Goal: Task Accomplishment & Management: Manage account settings

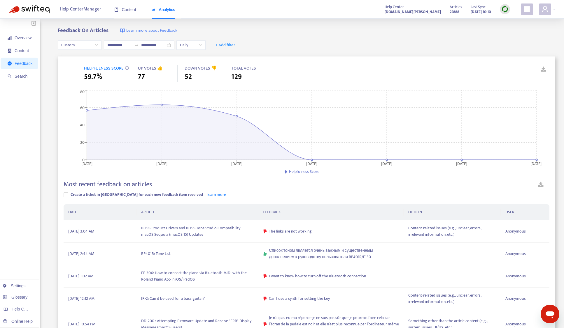
click at [502, 10] on img at bounding box center [504, 9] width 7 height 7
click at [510, 23] on link "Quick Sync" at bounding box center [516, 21] width 25 height 7
click at [129, 8] on span "Content" at bounding box center [125, 9] width 22 height 5
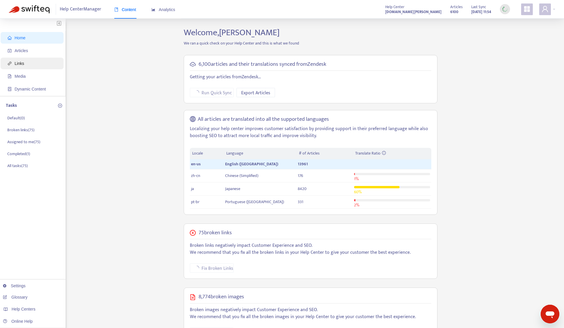
click at [17, 62] on span "Links" at bounding box center [20, 63] width 10 height 5
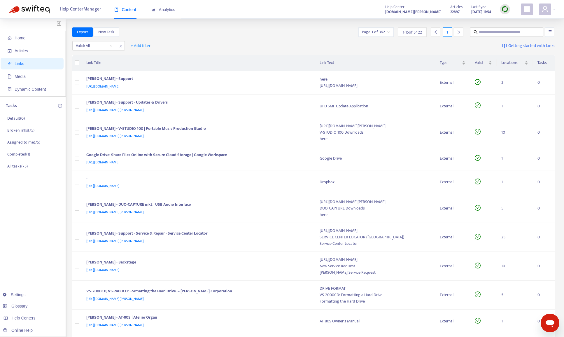
click at [29, 210] on div "Home Articles Links Media Dynamic Content Tasks Default ( 0 ) Broken links ( 75…" at bounding box center [33, 256] width 66 height 475
click at [140, 46] on span "+ Add filter" at bounding box center [141, 45] width 20 height 7
click at [101, 43] on input "search" at bounding box center [94, 45] width 37 height 9
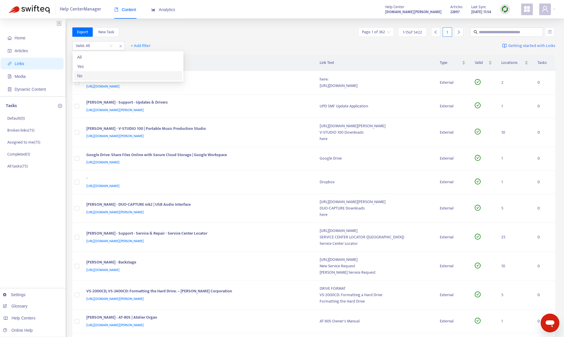
click at [99, 76] on div "No" at bounding box center [127, 76] width 101 height 6
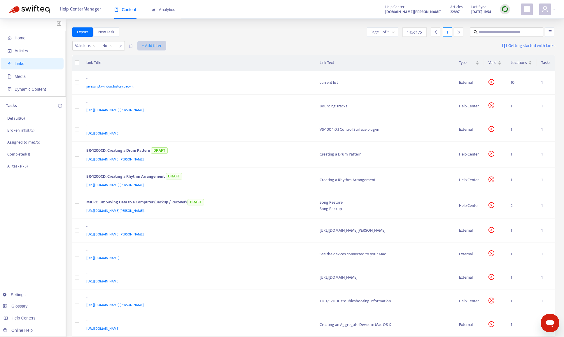
click at [154, 48] on span "+ Add filter" at bounding box center [152, 45] width 20 height 7
click at [154, 59] on span "Language" at bounding box center [152, 57] width 20 height 6
click at [142, 49] on div at bounding box center [145, 45] width 35 height 7
click at [144, 66] on div "en-us" at bounding box center [181, 66] width 101 height 6
click at [266, 38] on div "Export New Task Page 1 of 3 1 - 15 of 45 1" at bounding box center [313, 33] width 483 height 12
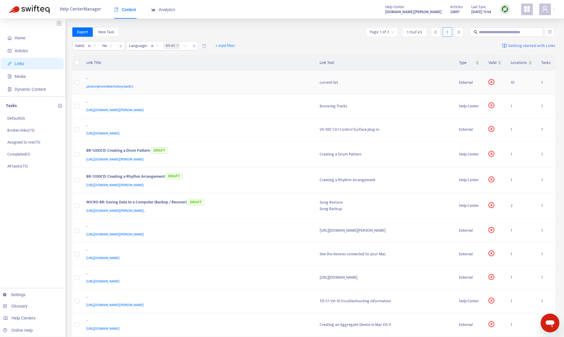
click at [190, 82] on div "-" at bounding box center [197, 79] width 222 height 8
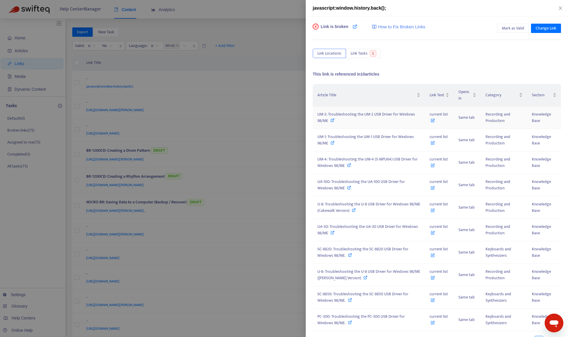
click at [351, 117] on span "UM-2: Troubleshooting the UM-2 USB Driver for Windows 98/ME" at bounding box center [366, 117] width 98 height 13
click at [250, 47] on div at bounding box center [284, 168] width 568 height 337
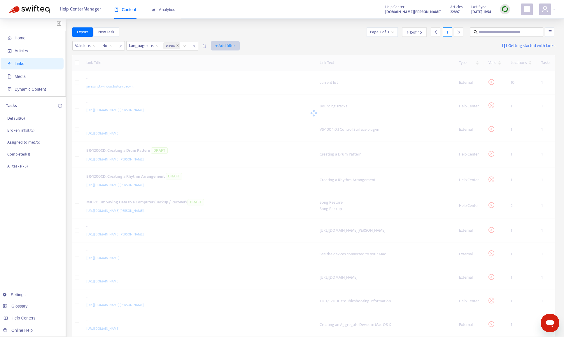
click at [222, 46] on span "+ Add filter" at bounding box center [225, 45] width 20 height 7
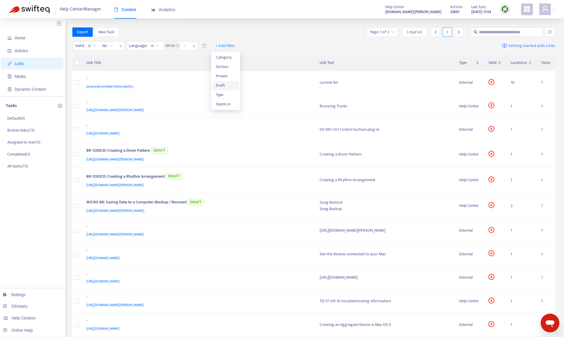
click at [226, 86] on span "Draft" at bounding box center [226, 85] width 20 height 6
click at [211, 43] on input "search" at bounding box center [221, 45] width 37 height 9
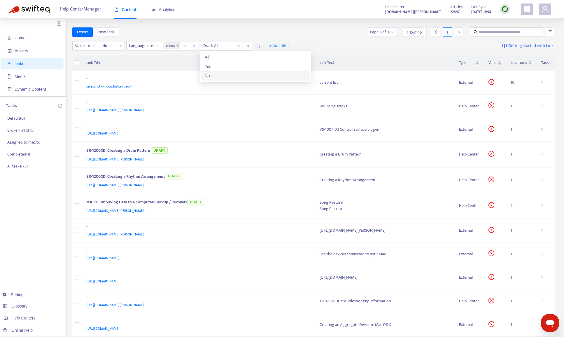
click at [223, 76] on div "No" at bounding box center [255, 76] width 101 height 6
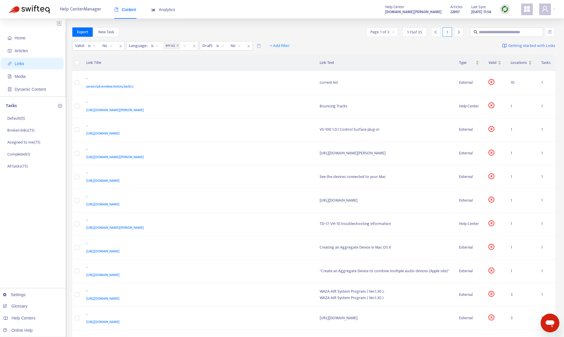
click at [249, 31] on div "Export New Task Page 1 of 3 1 - 15 of 35 1" at bounding box center [313, 31] width 483 height 9
click at [276, 44] on span "+ Add filter" at bounding box center [280, 45] width 20 height 7
click at [281, 75] on span "Private" at bounding box center [280, 76] width 20 height 6
click at [271, 46] on input "search" at bounding box center [276, 45] width 37 height 9
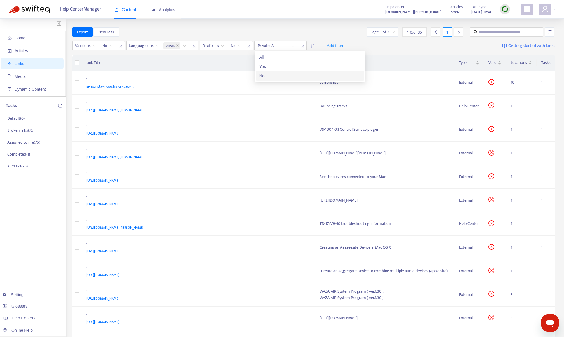
click at [270, 78] on div "No" at bounding box center [309, 76] width 101 height 6
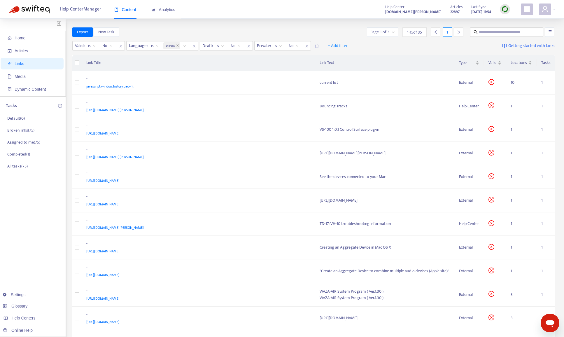
click at [285, 27] on div "Home Articles Links Media Dynamic Content Tasks Default ( 0 ) Broken links ( 75…" at bounding box center [282, 238] width 564 height 438
click at [207, 157] on div "[URL][DOMAIN_NAME][PERSON_NAME]" at bounding box center [197, 157] width 222 height 6
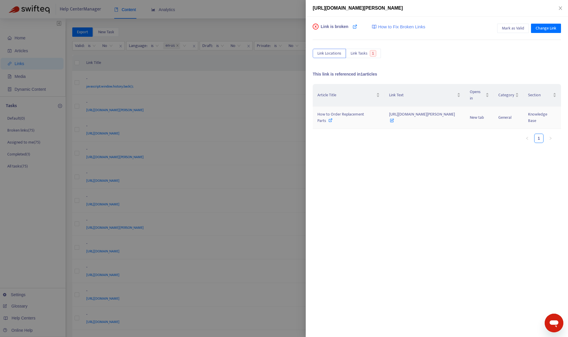
click at [356, 111] on span "How to Order Replacement Parts" at bounding box center [340, 117] width 47 height 13
click at [543, 31] on span "Change Link" at bounding box center [546, 28] width 21 height 6
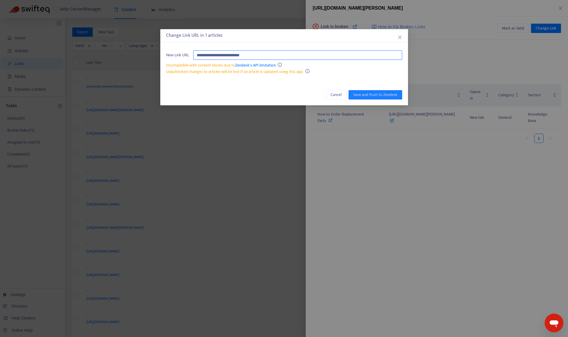
click at [315, 55] on input "**********" at bounding box center [297, 54] width 209 height 9
paste input "****"
type input "**********"
click at [355, 94] on span "Save and Push to Zendesk" at bounding box center [375, 95] width 44 height 6
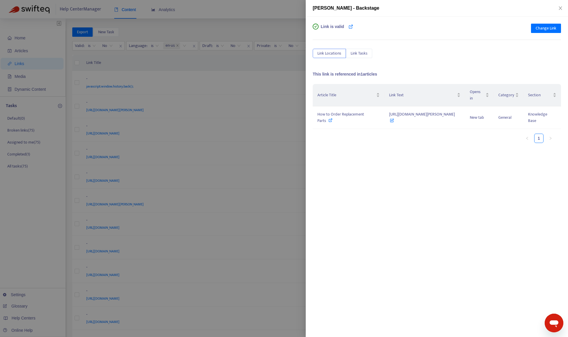
click at [237, 21] on div at bounding box center [284, 168] width 568 height 337
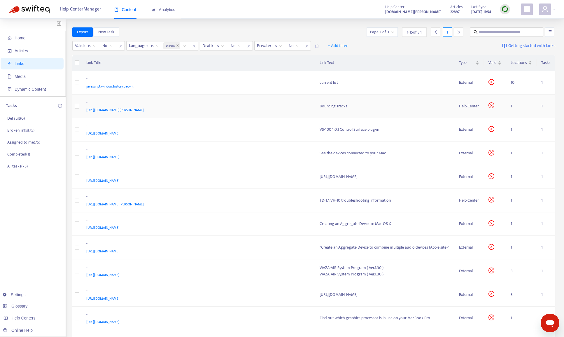
click at [254, 107] on div "[URL][DOMAIN_NAME][PERSON_NAME]" at bounding box center [197, 110] width 222 height 6
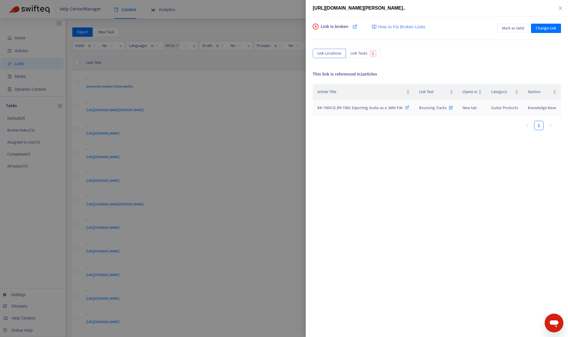
click at [329, 107] on span "BR-1180CD, BR-1180: Exporting Audio as a .WAV File" at bounding box center [359, 107] width 85 height 7
click at [278, 28] on div at bounding box center [284, 168] width 568 height 337
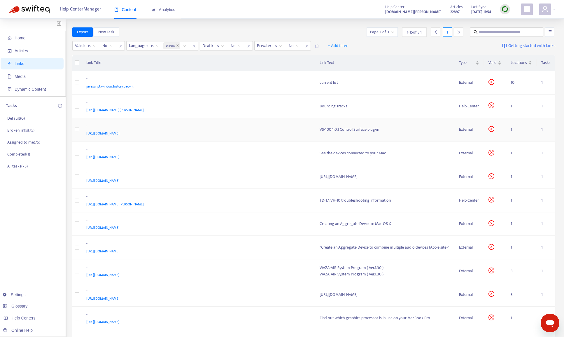
click at [269, 130] on div "[URL][DOMAIN_NAME]" at bounding box center [197, 133] width 222 height 6
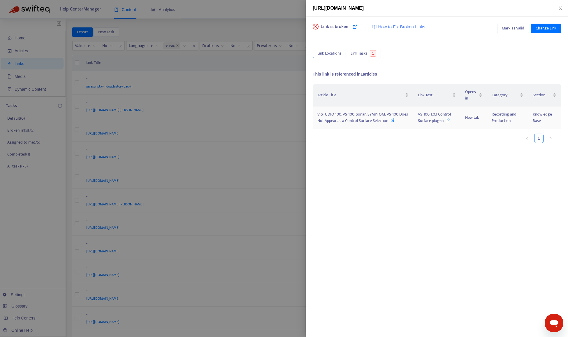
click at [342, 120] on span "V-STUDIO 100, VS-100, Sonar: SYMPTOM: VS-100 Does Not Appear as a Control Surfa…" at bounding box center [362, 117] width 91 height 13
click at [269, 64] on div at bounding box center [284, 168] width 568 height 337
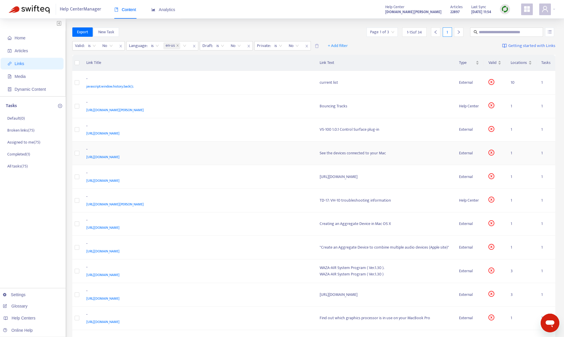
click at [274, 157] on div "[URL][DOMAIN_NAME]" at bounding box center [197, 157] width 222 height 6
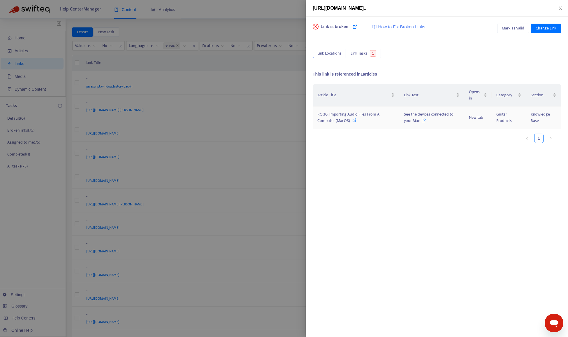
click at [343, 117] on span "RC-30: Importing Audio Files From A Computer (MacOS)" at bounding box center [348, 117] width 62 height 13
click at [518, 29] on span "Mark as Valid" at bounding box center [513, 28] width 22 height 6
click at [238, 34] on div at bounding box center [284, 168] width 568 height 337
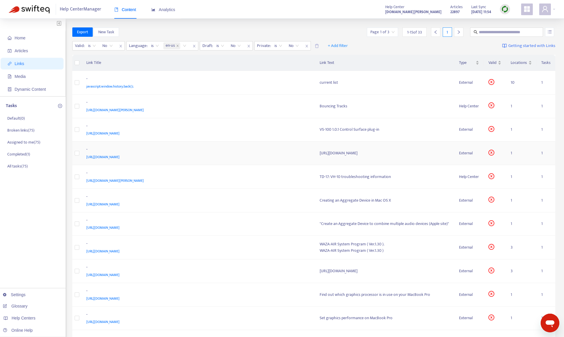
click at [249, 157] on div "[URL][DOMAIN_NAME]" at bounding box center [197, 157] width 222 height 6
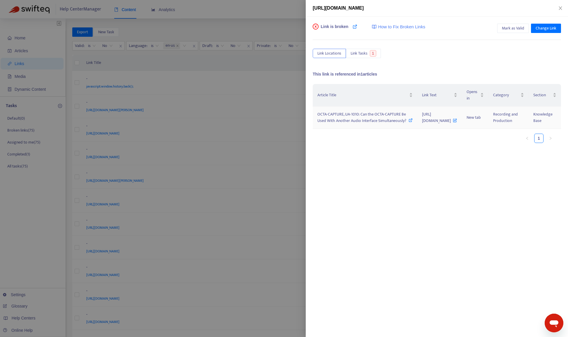
click at [332, 124] on span "OCTA-CAPTURE, UA-1010: Can the OCTA-CAPTURE Be Used With Another Audio Interfac…" at bounding box center [361, 117] width 89 height 13
click at [507, 23] on div "Link is broken How to Fix Broken Links Mark as Valid Change Link Link Locations…" at bounding box center [437, 177] width 262 height 320
click at [508, 26] on span "Mark as Valid" at bounding box center [513, 28] width 22 height 6
click at [264, 71] on div at bounding box center [284, 168] width 568 height 337
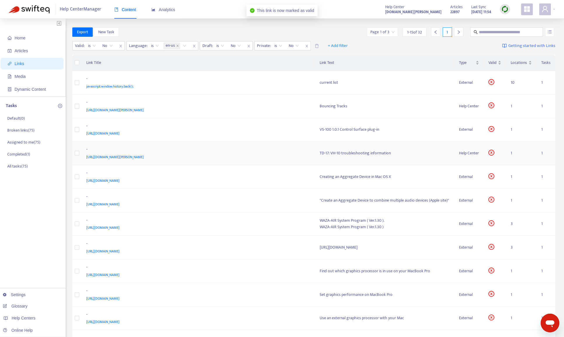
click at [191, 154] on div "[URL][DOMAIN_NAME][PERSON_NAME]" at bounding box center [197, 157] width 222 height 6
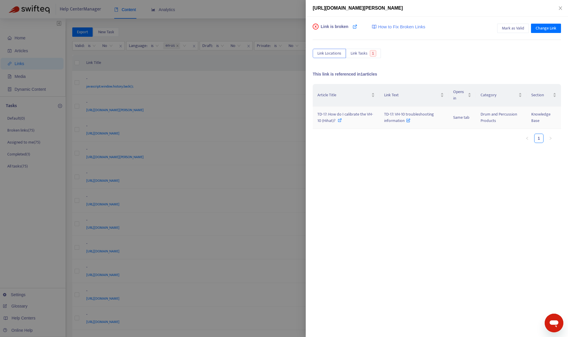
click at [358, 122] on div "TD-17: How do I calibrate the VH-10 (Hihat)?" at bounding box center [345, 117] width 57 height 13
drag, startPoint x: 381, startPoint y: 113, endPoint x: 405, endPoint y: 122, distance: 24.8
click at [405, 122] on td "TD-17: VH-10 troubleshooting information" at bounding box center [413, 117] width 69 height 22
copy span "TD-17: VH-10 troubleshooting information"
click at [338, 119] on icon at bounding box center [340, 120] width 4 height 4
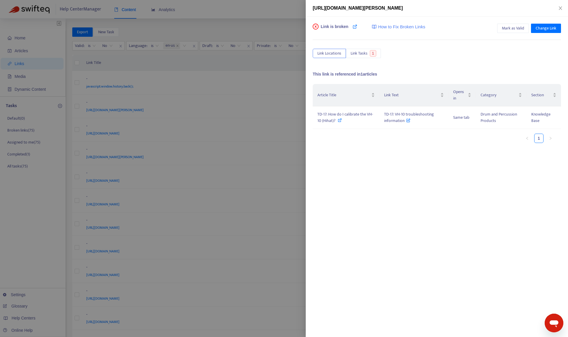
click at [263, 68] on div at bounding box center [284, 168] width 568 height 337
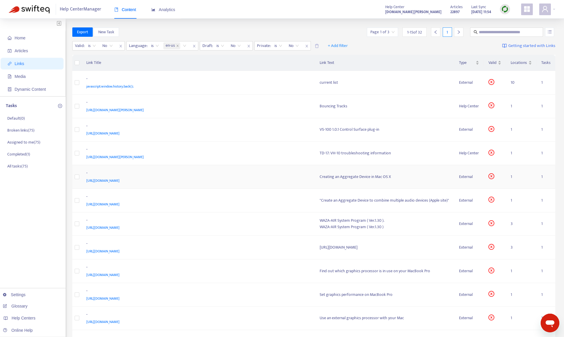
click at [273, 178] on div "[URL][DOMAIN_NAME]" at bounding box center [197, 180] width 222 height 6
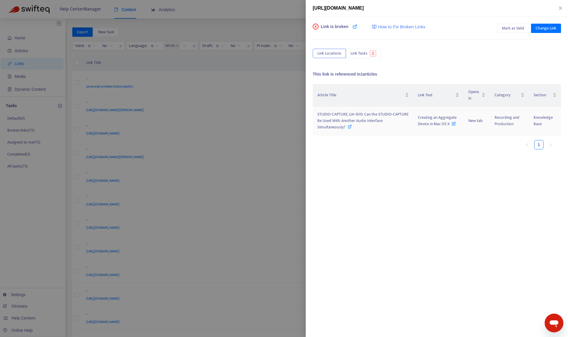
click at [340, 124] on span "STUDIO-CAPTURE, UA-1610: Can the STUDIO-CAPTURE Be Used With Another Audio Inte…" at bounding box center [362, 121] width 91 height 20
click at [500, 29] on button "Mark as Valid" at bounding box center [513, 28] width 32 height 9
click at [254, 34] on div at bounding box center [284, 168] width 568 height 337
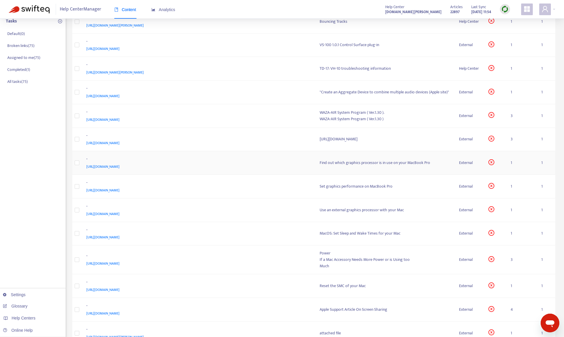
scroll to position [87, 0]
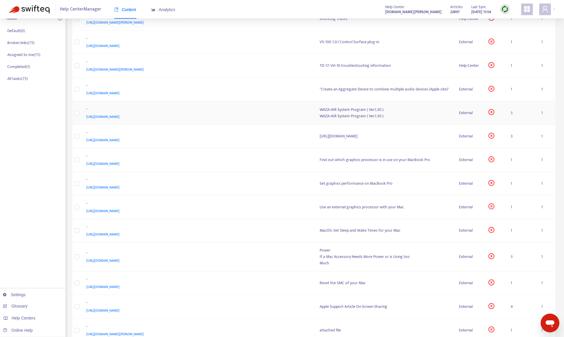
click at [226, 111] on div "-" at bounding box center [197, 110] width 222 height 8
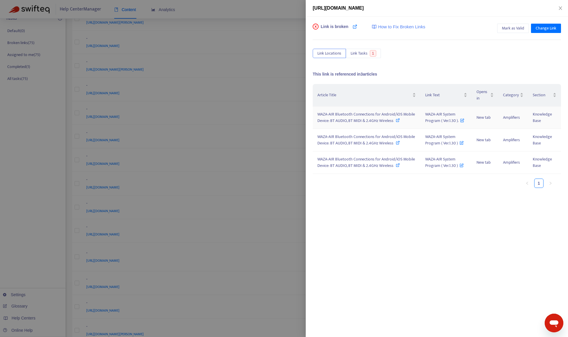
click at [348, 119] on span "WAZA-AIR Bluetooth Connections for Android/iOS Mobile Device: BT AUDIO, BT MIDI…" at bounding box center [366, 117] width 98 height 13
click at [279, 10] on div at bounding box center [284, 168] width 568 height 337
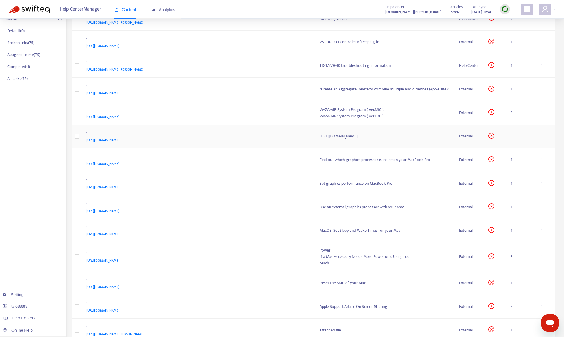
click at [249, 141] on div "[URL][DOMAIN_NAME]" at bounding box center [197, 140] width 222 height 6
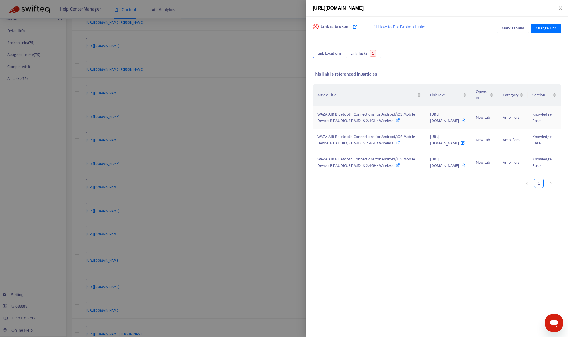
click at [352, 124] on div "WAZA-AIR Bluetooth Connections for Android/iOS Mobile Device: BT AUDIO, BT MIDI…" at bounding box center [368, 117] width 103 height 13
click at [266, 67] on div at bounding box center [284, 168] width 568 height 337
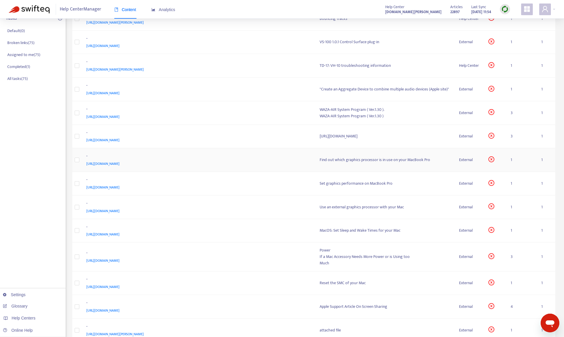
click at [228, 162] on div "[URL][DOMAIN_NAME]" at bounding box center [197, 163] width 222 height 6
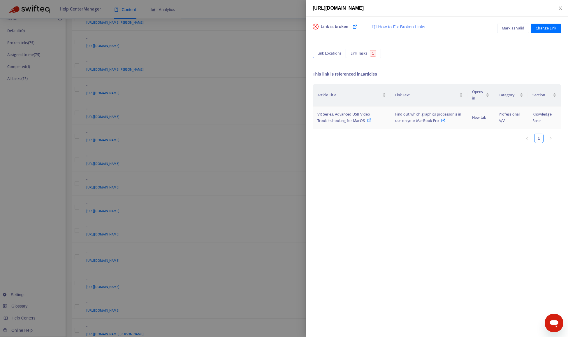
click at [325, 120] on span "VR Series: Advanced USB Video Troubleshooting for MacOS" at bounding box center [343, 117] width 53 height 13
click at [502, 29] on span "Mark as Valid" at bounding box center [513, 28] width 22 height 6
click at [263, 15] on div at bounding box center [284, 168] width 568 height 337
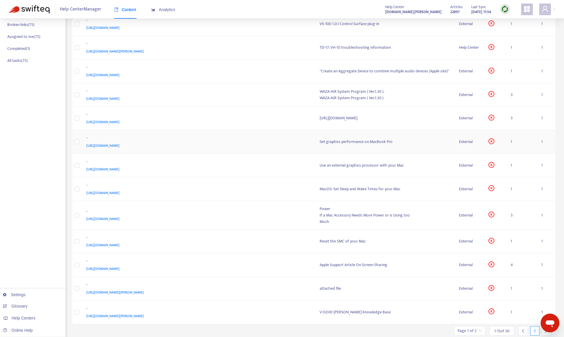
scroll to position [125, 0]
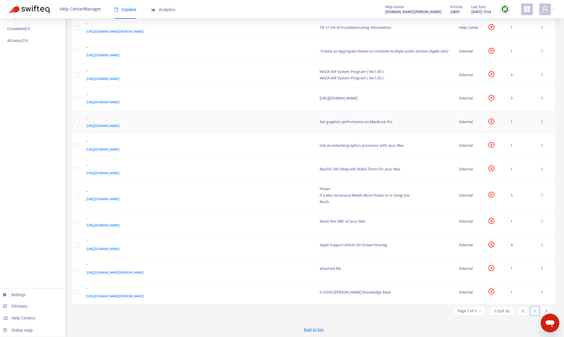
click at [260, 126] on div "[URL][DOMAIN_NAME]" at bounding box center [197, 125] width 222 height 6
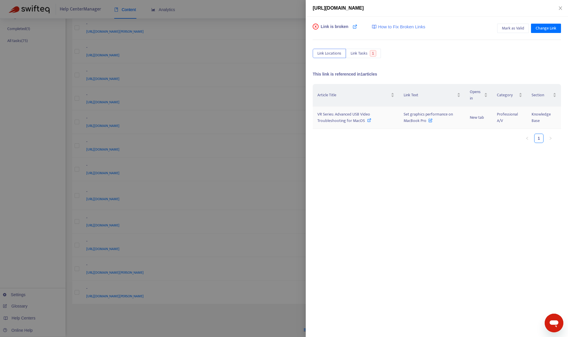
click at [347, 119] on span "VR Series: Advanced USB Video Troubleshooting for MacOS" at bounding box center [343, 117] width 53 height 13
click at [504, 29] on span "Mark as Valid" at bounding box center [513, 28] width 22 height 6
click at [229, 31] on div at bounding box center [284, 168] width 568 height 337
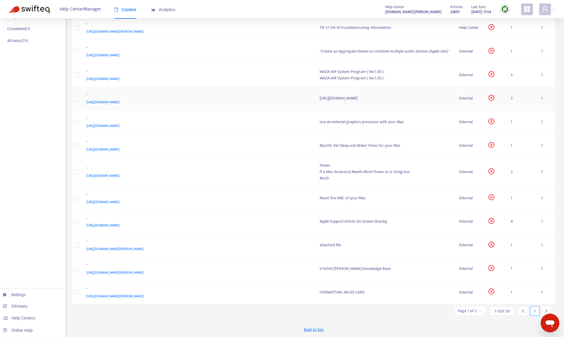
click at [247, 102] on div "[URL][DOMAIN_NAME]" at bounding box center [197, 102] width 222 height 6
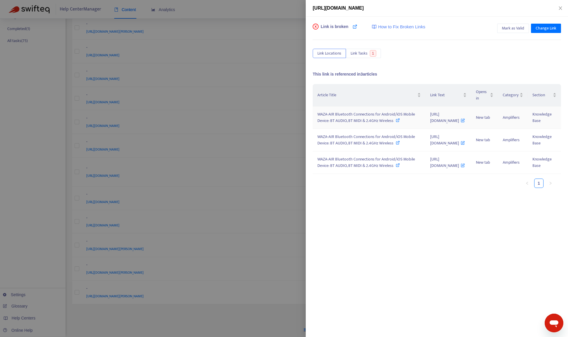
click at [356, 124] on span "WAZA-AIR Bluetooth Connections for Android/iOS Mobile Device: BT AUDIO, BT MIDI…" at bounding box center [366, 117] width 98 height 13
click at [287, 51] on div at bounding box center [284, 168] width 568 height 337
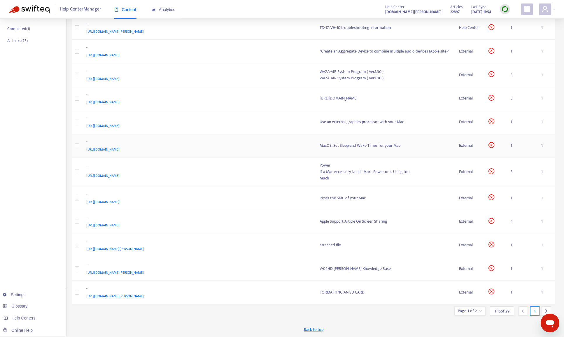
click at [268, 148] on div "[URL][DOMAIN_NAME]" at bounding box center [197, 149] width 222 height 6
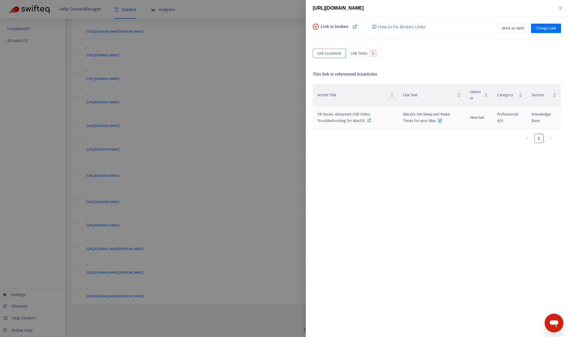
click at [339, 119] on span "VR Series: Advanced USB Video Troubleshooting for MacOS" at bounding box center [343, 117] width 53 height 13
drag, startPoint x: 502, startPoint y: 25, endPoint x: 488, endPoint y: 38, distance: 20.0
click at [502, 25] on span "Mark as Valid" at bounding box center [513, 28] width 22 height 6
click at [238, 35] on div at bounding box center [284, 168] width 568 height 337
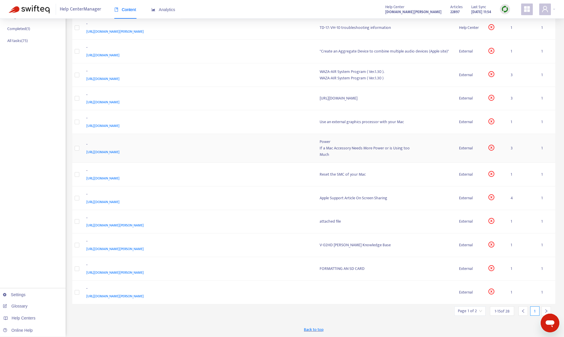
click at [271, 152] on div "[URL][DOMAIN_NAME]" at bounding box center [197, 152] width 222 height 6
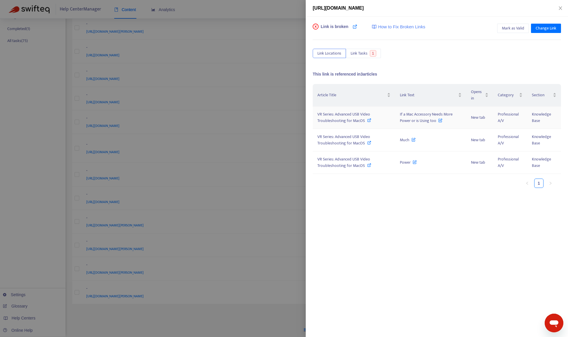
click at [341, 115] on span "VR Series: Advanced USB Video Troubleshooting for MacOS" at bounding box center [343, 117] width 53 height 13
click at [255, 11] on div at bounding box center [284, 168] width 568 height 337
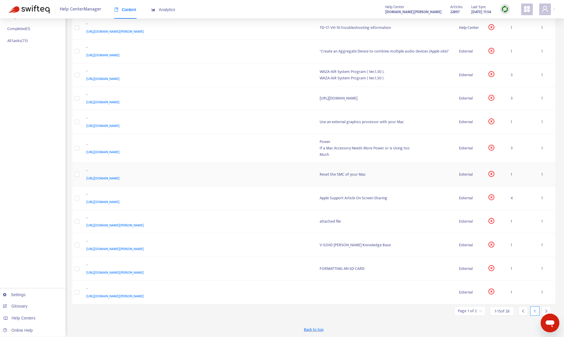
click at [237, 175] on div "[URL][DOMAIN_NAME]" at bounding box center [197, 178] width 222 height 6
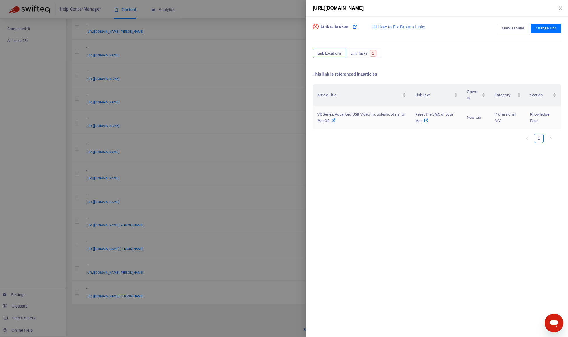
click at [352, 115] on span "VR Series: Advanced USB Video Troubleshooting for MacOS" at bounding box center [361, 117] width 88 height 13
click at [506, 25] on span "Mark as Valid" at bounding box center [513, 28] width 22 height 6
click at [259, 32] on div at bounding box center [284, 168] width 568 height 337
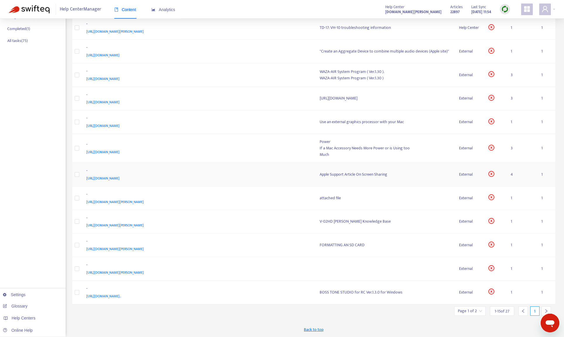
click at [254, 173] on div "-" at bounding box center [197, 171] width 222 height 8
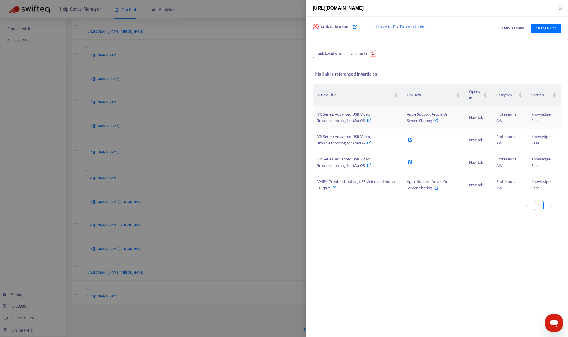
click at [343, 120] on span "VR Series: Advanced USB Video Troubleshooting for MacOS" at bounding box center [343, 117] width 53 height 13
click at [507, 27] on span "Mark as Valid" at bounding box center [513, 28] width 22 height 6
click at [256, 43] on div at bounding box center [284, 168] width 568 height 337
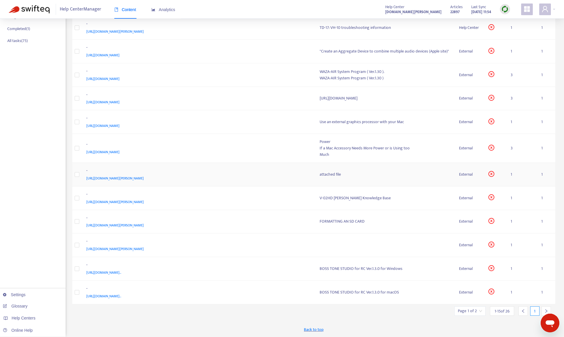
click at [216, 179] on div "[URL][DOMAIN_NAME][PERSON_NAME]" at bounding box center [197, 178] width 222 height 6
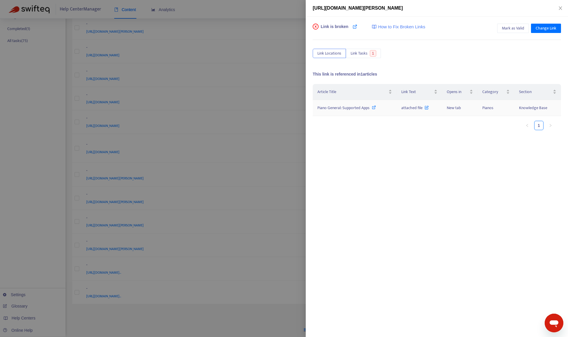
click at [340, 108] on span "Piano General: Supported Apps" at bounding box center [343, 107] width 52 height 7
click at [503, 29] on span "Mark as Valid" at bounding box center [513, 28] width 22 height 6
click at [261, 40] on div at bounding box center [284, 168] width 568 height 337
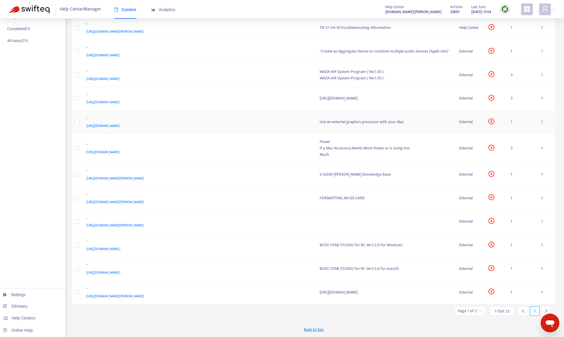
click at [266, 125] on div "[URL][DOMAIN_NAME]" at bounding box center [197, 125] width 222 height 6
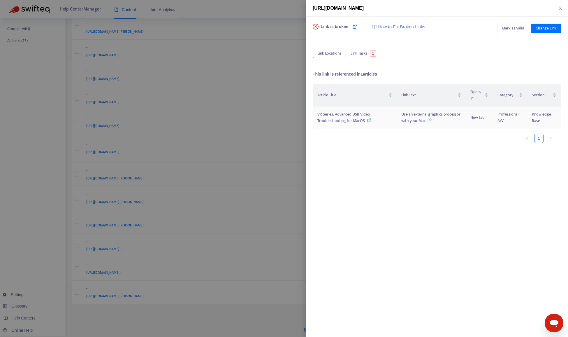
click at [346, 120] on span "VR Series: Advanced USB Video Troubleshooting for MacOS" at bounding box center [343, 117] width 53 height 13
click at [501, 29] on button "Mark as Valid" at bounding box center [513, 28] width 32 height 9
click at [253, 48] on div at bounding box center [284, 168] width 568 height 337
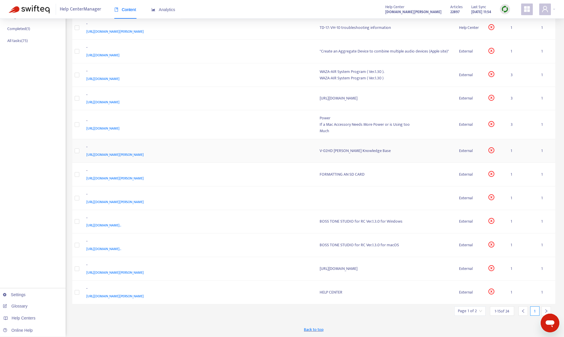
click at [243, 155] on div "[URL][DOMAIN_NAME][PERSON_NAME]" at bounding box center [197, 154] width 222 height 6
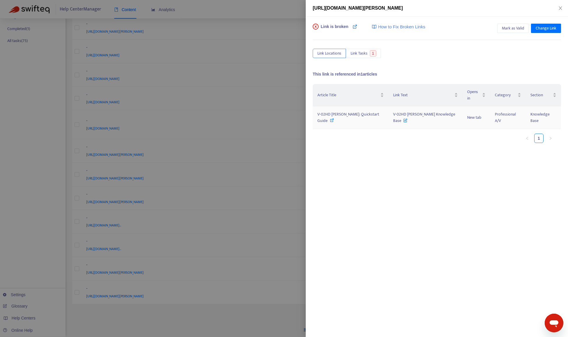
click at [354, 111] on span "V-02HD [PERSON_NAME]: Quickstart Guide" at bounding box center [348, 117] width 62 height 13
click at [545, 29] on span "Change Link" at bounding box center [546, 28] width 21 height 6
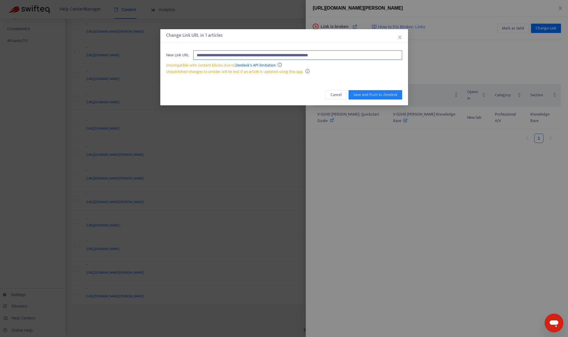
click at [381, 58] on input "**********" at bounding box center [297, 54] width 209 height 9
click at [400, 36] on icon "close" at bounding box center [399, 37] width 3 height 3
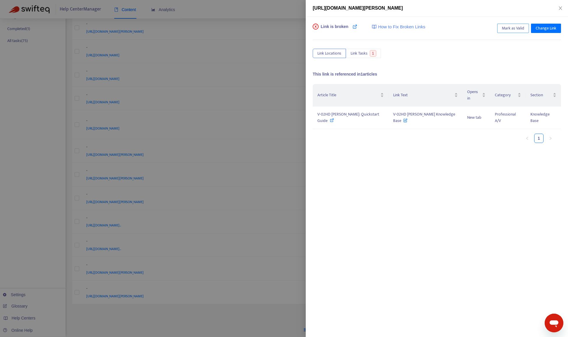
click at [502, 30] on span "Mark as Valid" at bounding box center [513, 28] width 22 height 6
click at [239, 31] on div at bounding box center [284, 168] width 568 height 337
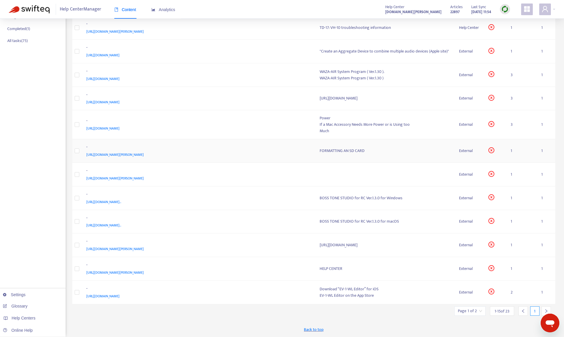
click at [210, 157] on div "[URL][DOMAIN_NAME][PERSON_NAME]" at bounding box center [197, 154] width 222 height 6
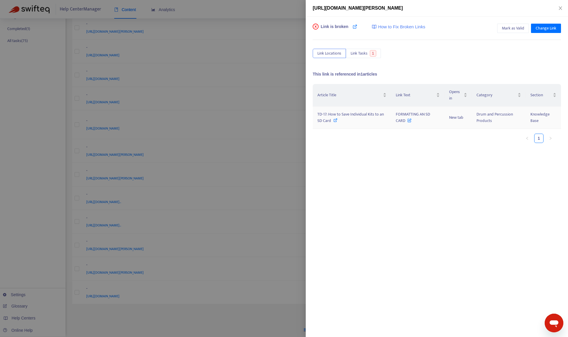
click at [333, 119] on icon at bounding box center [335, 120] width 4 height 4
click at [270, 13] on div at bounding box center [284, 168] width 568 height 337
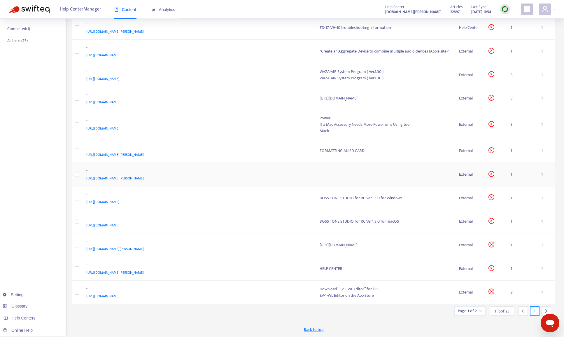
click at [239, 179] on div "[URL][DOMAIN_NAME][PERSON_NAME]" at bounding box center [197, 178] width 222 height 6
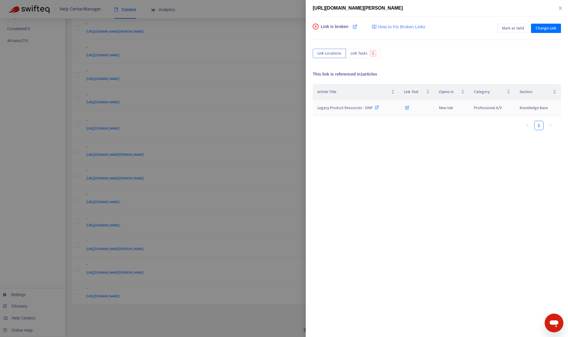
click at [340, 107] on span "Legacy Product Resources - DNP" at bounding box center [344, 107] width 55 height 7
click at [261, 12] on div at bounding box center [284, 168] width 568 height 337
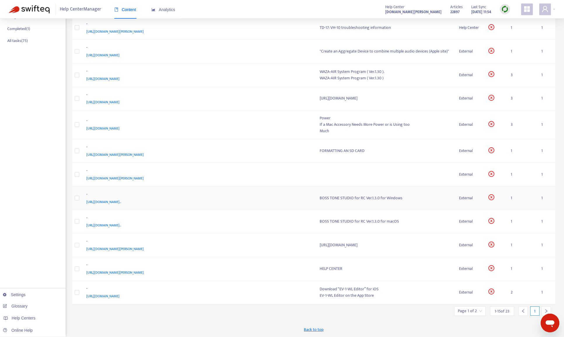
click at [262, 203] on div "[URL][DOMAIN_NAME].." at bounding box center [197, 201] width 222 height 6
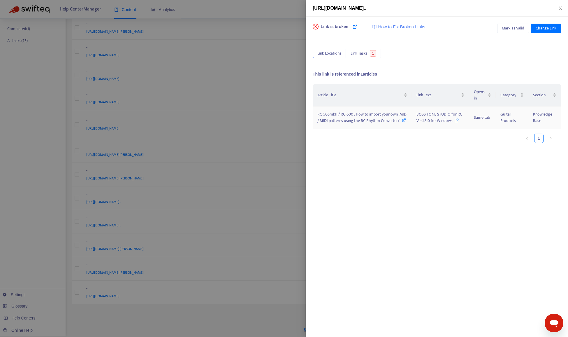
click at [341, 115] on span "RC-505mkII / RC-600 : How to import your own .MID / MIDI patterns using the RC …" at bounding box center [361, 117] width 89 height 13
click at [262, 67] on div at bounding box center [284, 168] width 568 height 337
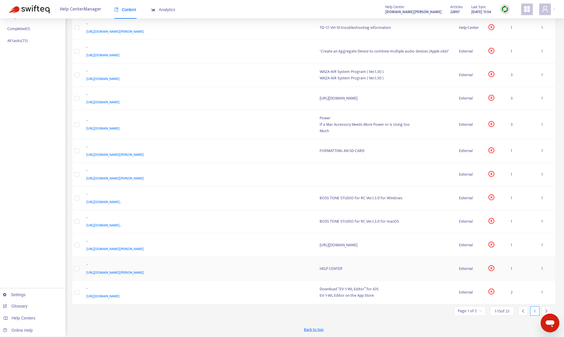
click at [244, 274] on div "[URL][DOMAIN_NAME][PERSON_NAME]" at bounding box center [197, 272] width 222 height 6
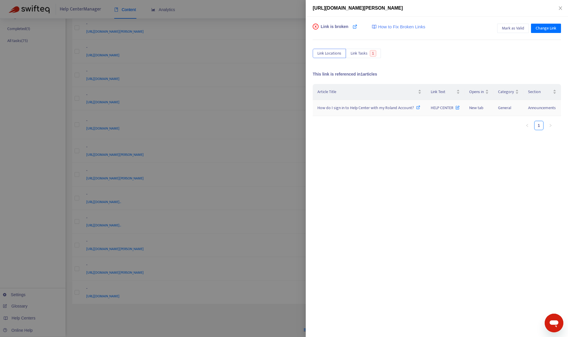
click at [363, 106] on span "How do I sign in to Help Center with my Roland Account?" at bounding box center [365, 107] width 96 height 7
click at [264, 10] on div at bounding box center [284, 168] width 568 height 337
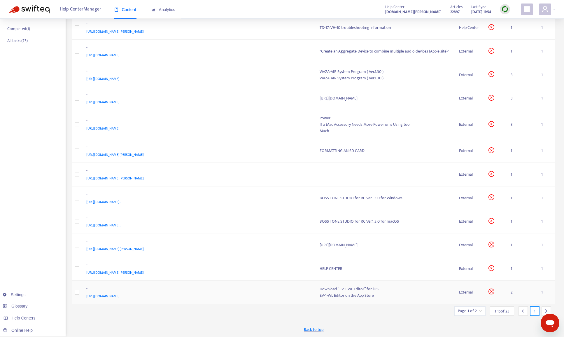
click at [267, 290] on div "-" at bounding box center [197, 289] width 222 height 8
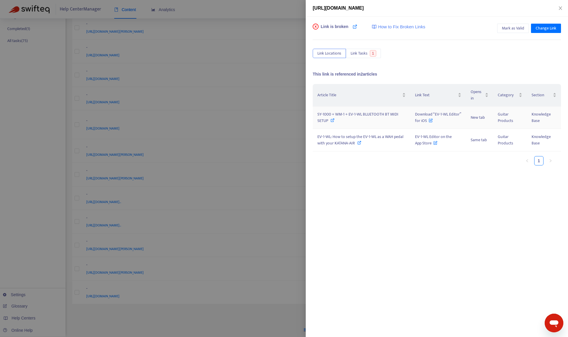
click at [362, 113] on span "SY-1000 + WM-1 + EV-1-WL BLUETOOTH BT MIDI SETUP" at bounding box center [357, 117] width 81 height 13
click at [264, 5] on div at bounding box center [284, 168] width 568 height 337
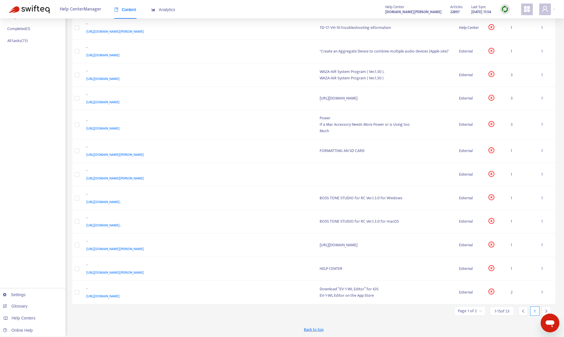
click at [543, 309] on div at bounding box center [545, 310] width 9 height 9
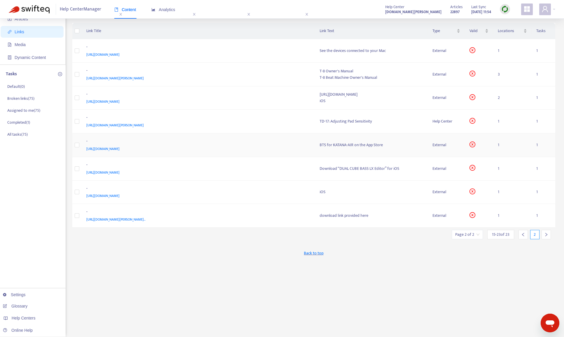
scroll to position [0, 0]
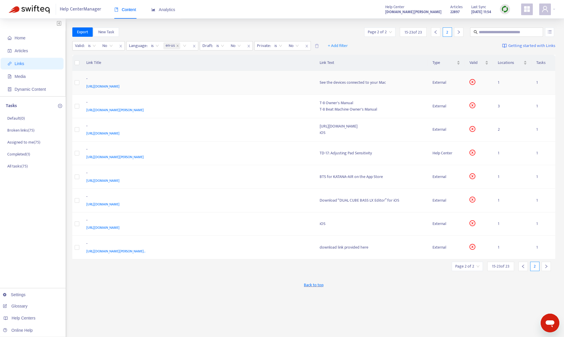
click at [229, 81] on div "-" at bounding box center [197, 79] width 222 height 8
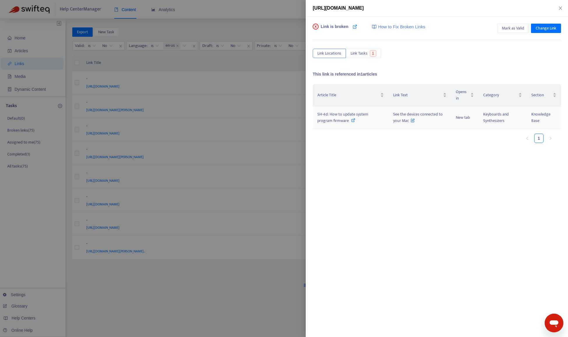
click at [357, 123] on div "SH-4d: How to update system program firmware" at bounding box center [350, 117] width 66 height 13
click at [521, 28] on span "Mark as Valid" at bounding box center [513, 28] width 22 height 6
click at [169, 298] on div at bounding box center [284, 168] width 568 height 337
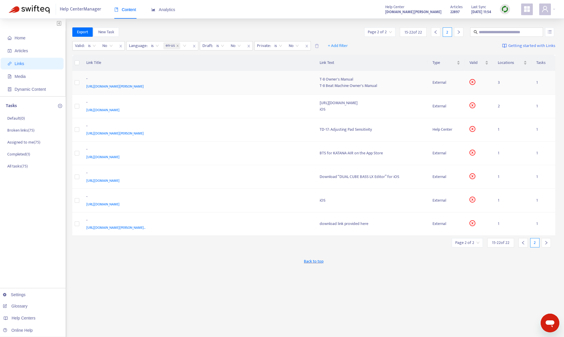
click at [260, 83] on div "[URL][DOMAIN_NAME][PERSON_NAME]" at bounding box center [197, 86] width 222 height 6
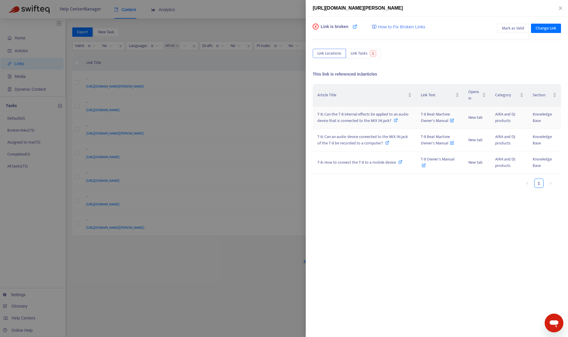
click at [356, 122] on span "T-8: Can the T-8 internal effects be applied to an audio device that is connect…" at bounding box center [362, 117] width 91 height 13
click at [543, 28] on span "Change Link" at bounding box center [546, 28] width 21 height 6
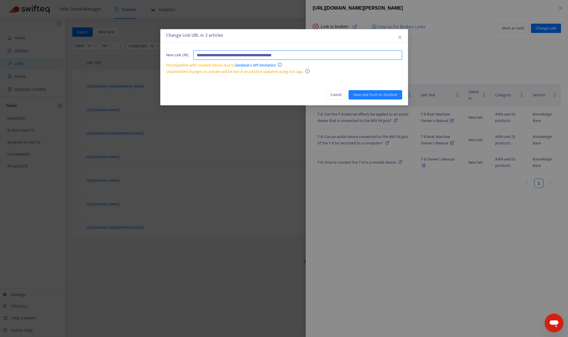
click at [337, 58] on input "**********" at bounding box center [297, 54] width 209 height 9
paste input "**********"
type input "**********"
click at [369, 93] on span "Save and Push to Zendesk" at bounding box center [375, 95] width 44 height 6
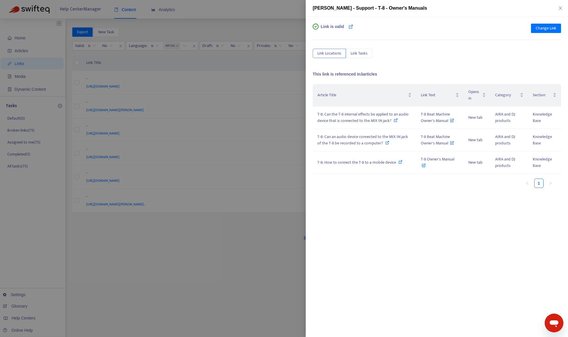
click at [219, 267] on div at bounding box center [284, 168] width 568 height 337
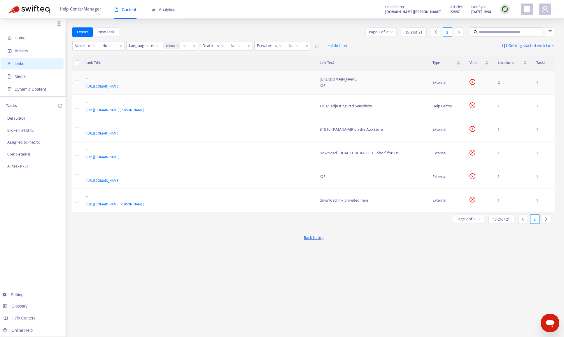
click at [228, 85] on div "[URL][DOMAIN_NAME]" at bounding box center [197, 86] width 222 height 6
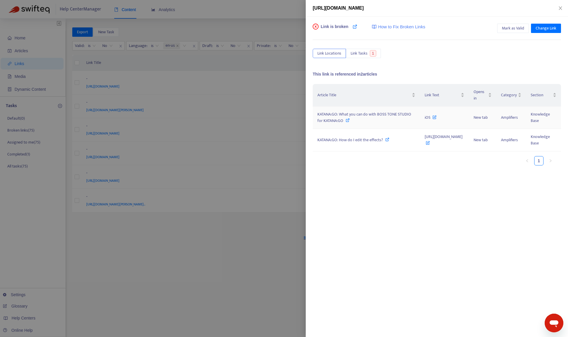
click at [353, 124] on div "KATANA:GO: What you can do with BOSS TONE STUDIO for KATANA:GO" at bounding box center [366, 117] width 98 height 13
click at [514, 25] on span "Mark as Valid" at bounding box center [513, 28] width 22 height 6
click at [231, 262] on div at bounding box center [284, 168] width 568 height 337
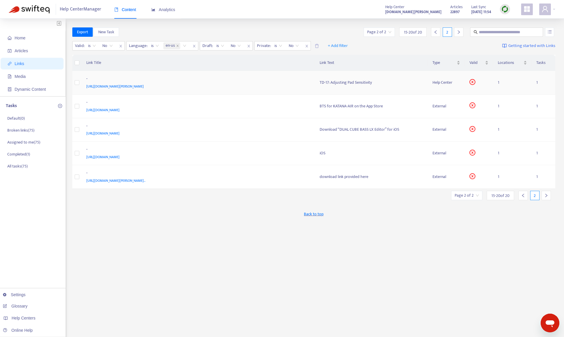
click at [255, 87] on div "[URL][DOMAIN_NAME][PERSON_NAME]" at bounding box center [197, 86] width 222 height 6
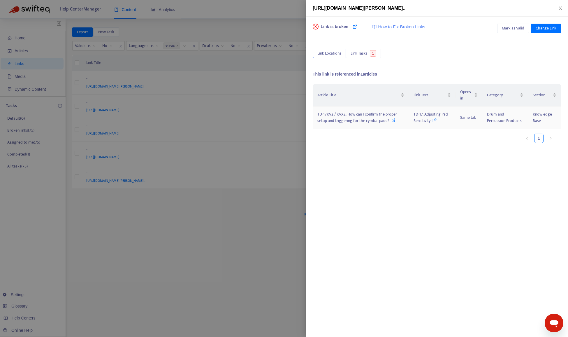
click at [336, 117] on span "TD-17KV2 / KVX2: How can I confirm the proper setup and triggering for the cymb…" at bounding box center [357, 117] width 80 height 13
click at [234, 258] on div at bounding box center [284, 168] width 568 height 337
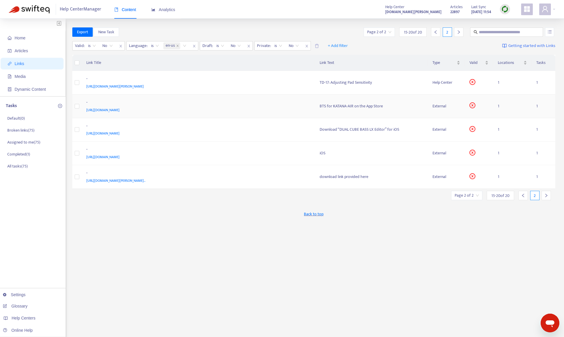
click at [224, 111] on div "[URL][DOMAIN_NAME]" at bounding box center [197, 110] width 222 height 6
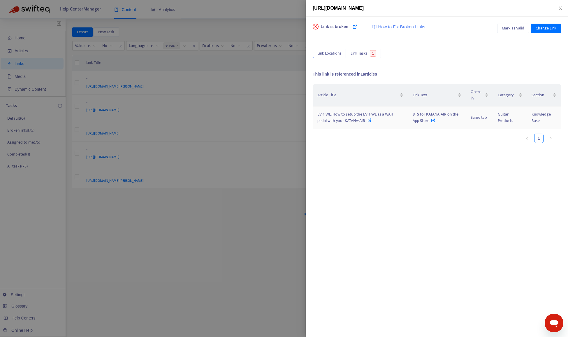
click at [341, 123] on span "EV-1-WL: How to setup the EV-1-WL as a WAH pedal with your KATANA-AIR" at bounding box center [355, 117] width 76 height 13
click at [259, 234] on div at bounding box center [284, 168] width 568 height 337
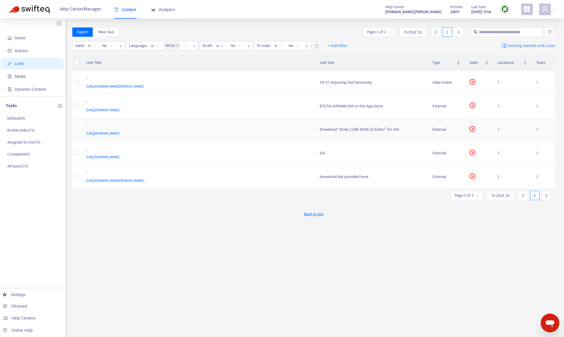
click at [267, 133] on div "[URL][DOMAIN_NAME]" at bounding box center [197, 133] width 222 height 6
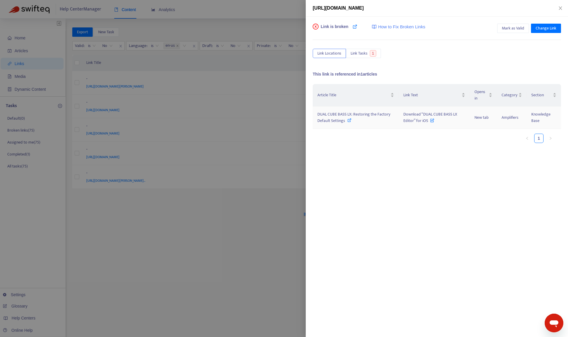
click at [333, 121] on span "DUAL CUBE BASS LX: Restoring the Factory Default Settings" at bounding box center [353, 117] width 73 height 13
click at [503, 27] on span "Mark as Valid" at bounding box center [513, 28] width 22 height 6
click at [198, 226] on div at bounding box center [284, 168] width 568 height 337
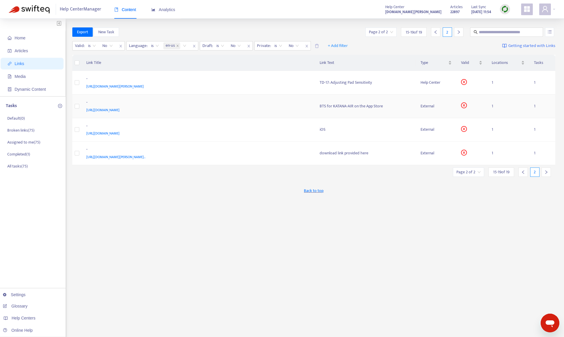
click at [266, 109] on div "[URL][DOMAIN_NAME]" at bounding box center [197, 110] width 222 height 6
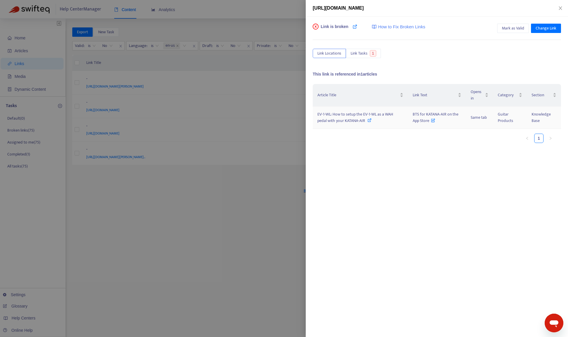
click at [340, 123] on span "EV-1-WL: How to setup the EV-1-WL as a WAH pedal with your KATANA-AIR" at bounding box center [355, 117] width 76 height 13
click at [222, 247] on div at bounding box center [284, 168] width 568 height 337
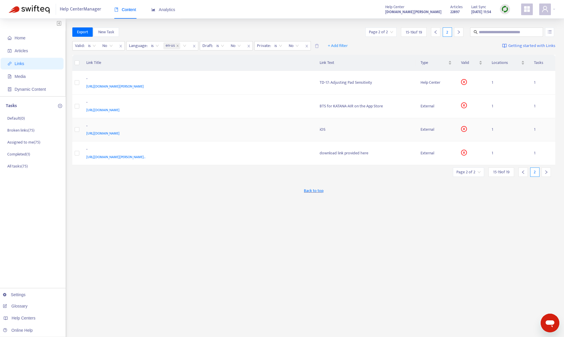
click at [268, 126] on div "-" at bounding box center [197, 127] width 222 height 8
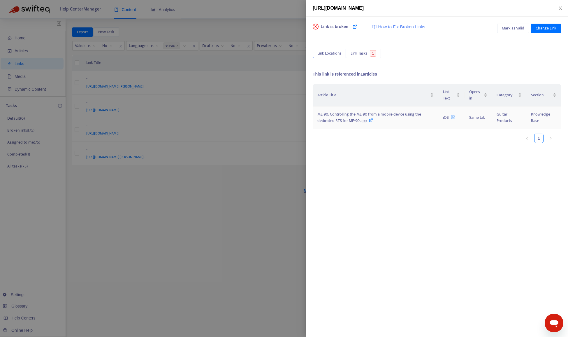
click at [326, 120] on span "ME-90: Controlling the ME-90 from a mobile device using the dedicated BTS for M…" at bounding box center [369, 117] width 104 height 13
click at [504, 32] on button "Mark as Valid" at bounding box center [513, 28] width 32 height 9
click at [203, 199] on div at bounding box center [284, 168] width 568 height 337
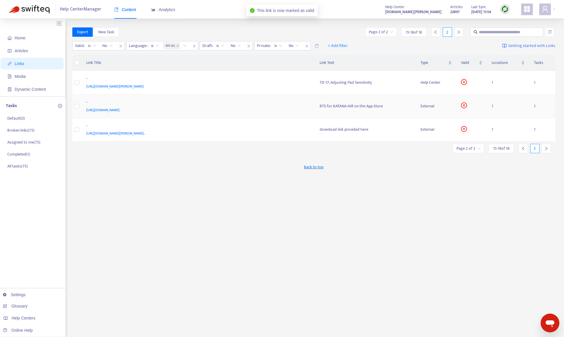
click at [268, 104] on div "-" at bounding box center [197, 103] width 222 height 8
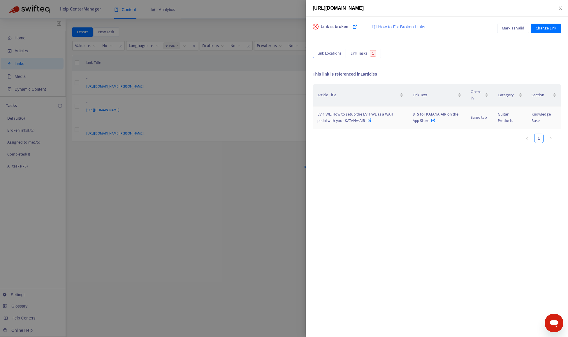
click at [332, 115] on span "EV-1-WL: How to setup the EV-1-WL as a WAH pedal with your KATANA-AIR" at bounding box center [355, 117] width 76 height 13
click at [506, 27] on span "Mark as Valid" at bounding box center [513, 28] width 22 height 6
click at [166, 211] on div at bounding box center [284, 168] width 568 height 337
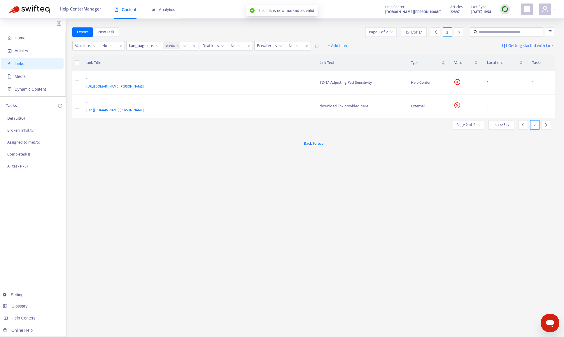
click at [241, 143] on div "Back to top" at bounding box center [313, 143] width 483 height 15
click at [247, 87] on div "[URL][DOMAIN_NAME][PERSON_NAME]" at bounding box center [197, 86] width 222 height 6
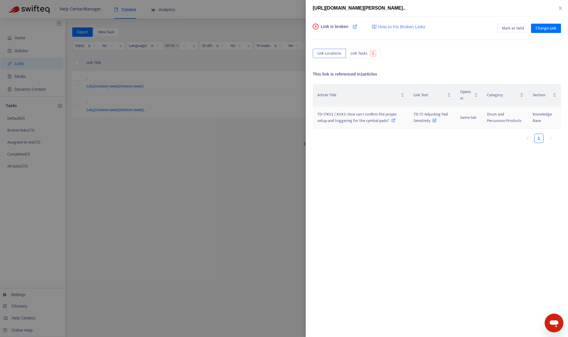
click at [338, 115] on span "TD-17KV2 / KVX2: How can I confirm the proper setup and triggering for the cymb…" at bounding box center [357, 117] width 80 height 13
click at [261, 198] on div at bounding box center [284, 168] width 568 height 337
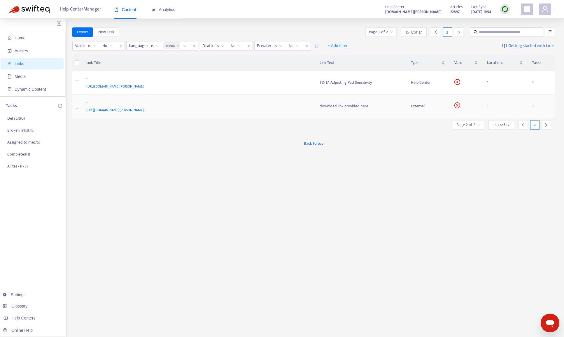
click at [277, 109] on div "[URL][DOMAIN_NAME][PERSON_NAME].." at bounding box center [197, 110] width 222 height 6
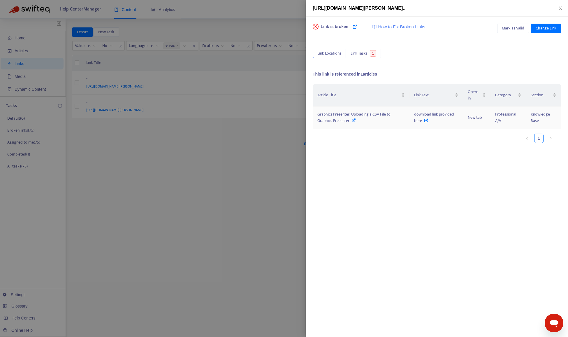
click at [354, 120] on icon at bounding box center [354, 120] width 4 height 4
click at [249, 159] on div at bounding box center [284, 168] width 568 height 337
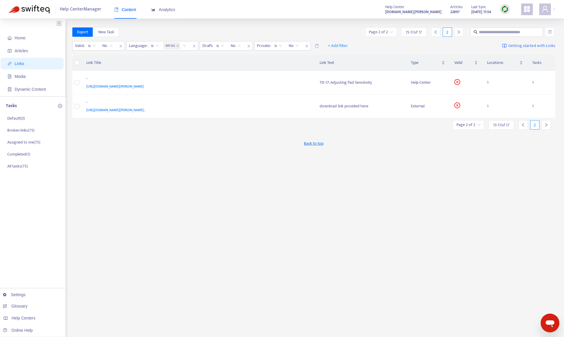
click at [392, 157] on div "Export New Task Page 2 of 2 15 - 17 of 17 2 Valid : is No Language : is en-us D…" at bounding box center [313, 197] width 483 height 341
click at [504, 12] on img at bounding box center [504, 9] width 7 height 7
click at [509, 22] on link "Quick Sync" at bounding box center [516, 21] width 25 height 7
